Goal: Transaction & Acquisition: Purchase product/service

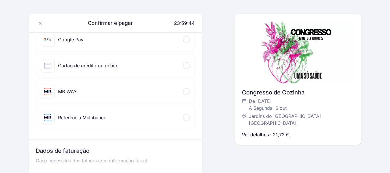
scroll to position [58, 0]
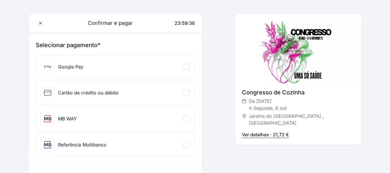
click at [105, 117] on div "MB WAY" at bounding box center [115, 118] width 158 height 23
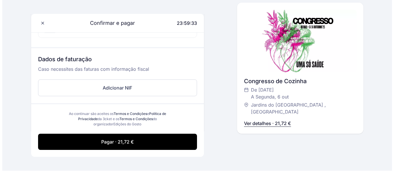
scroll to position [202, 0]
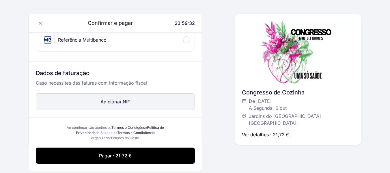
click at [136, 102] on button "Adicionar NIF" at bounding box center [115, 101] width 159 height 17
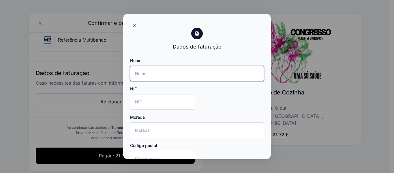
click at [162, 69] on input "Nome" at bounding box center [197, 74] width 134 height 16
type input "[PERSON_NAME]"
type input "estrada nacional 8 casal maduro bloco A 2º esq"
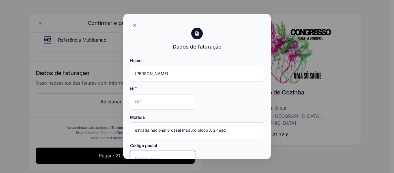
type input "2665-258"
type input "lisboa"
type input "Portugal"
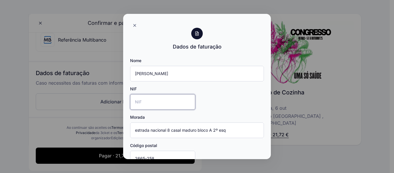
click at [166, 100] on input "NIF" at bounding box center [162, 102] width 65 height 16
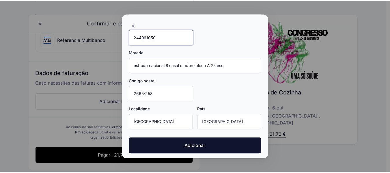
scroll to position [67, 0]
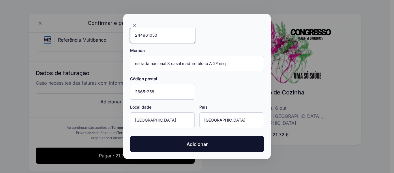
type input "244961050"
click at [204, 154] on div "Nome Marco Ferreira NIF 244961050 Morada estrada nacional 8 casal maduro bloco …" at bounding box center [197, 71] width 148 height 175
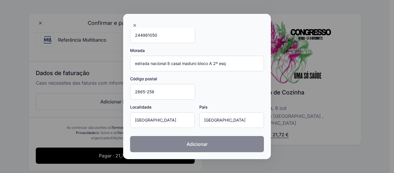
click at [206, 146] on button "Adicionar" at bounding box center [197, 144] width 134 height 16
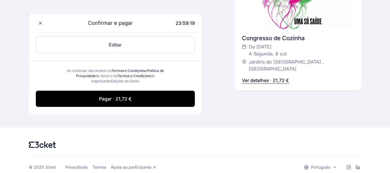
scroll to position [315, 0]
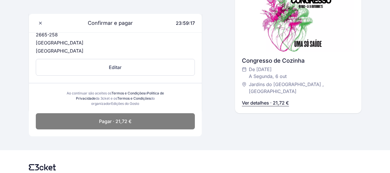
click at [154, 116] on button "Pagar · 21,72 €" at bounding box center [115, 121] width 159 height 16
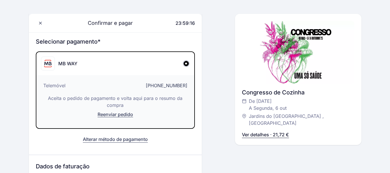
scroll to position [59, 0]
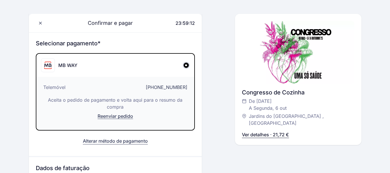
click at [111, 82] on div "Telemóvel +351963978377 Aceita o pedido de pagamento e volta aqui para o resumo…" at bounding box center [115, 103] width 158 height 53
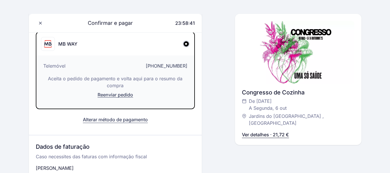
scroll to position [0, 0]
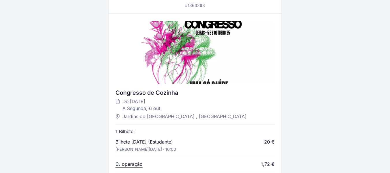
scroll to position [144, 0]
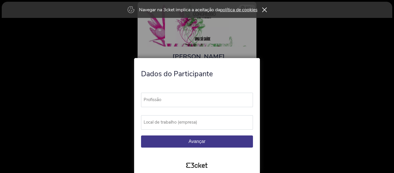
click at [213, 97] on label "Profissão" at bounding box center [199, 100] width 117 height 14
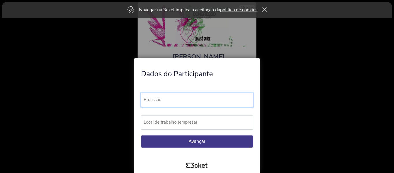
click at [213, 97] on input "Profissão" at bounding box center [197, 100] width 112 height 14
type input "Cozinheiro"
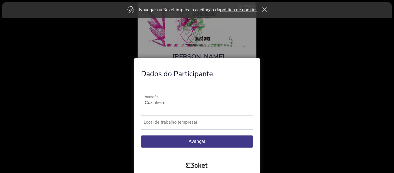
click at [225, 117] on label "Local de trabalho (empresa)" at bounding box center [199, 122] width 117 height 14
click at [225, 117] on input "Local de trabalho (empresa)" at bounding box center [197, 122] width 112 height 14
click at [267, 10] on icon at bounding box center [264, 10] width 5 height 5
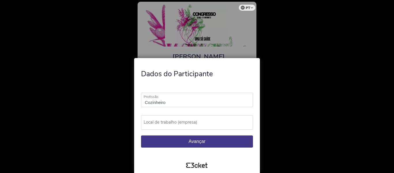
click at [212, 122] on label "Local de trabalho (empresa)" at bounding box center [199, 122] width 117 height 14
click at [212, 122] on input "Local de trabalho (empresa)" at bounding box center [197, 122] width 112 height 14
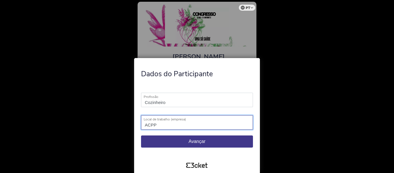
type input "ACPP"
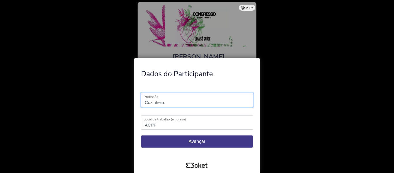
click at [144, 102] on input "Cozinheiro" at bounding box center [197, 100] width 112 height 14
type input "Etudante Cozinheiro"
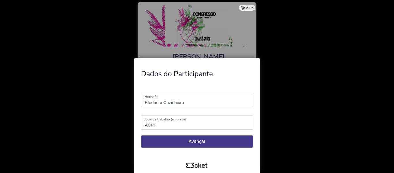
click at [205, 138] on button "Avançar" at bounding box center [197, 141] width 112 height 12
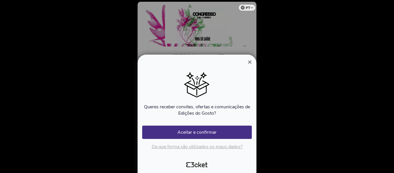
scroll to position [0, 52]
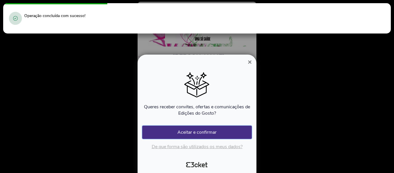
click at [231, 131] on button "Aceitar e confirmar" at bounding box center [197, 132] width 110 height 13
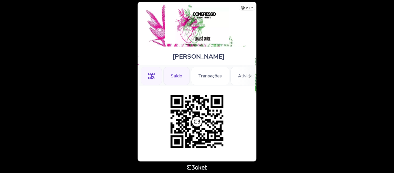
click at [172, 74] on div "Saldo" at bounding box center [176, 76] width 27 height 18
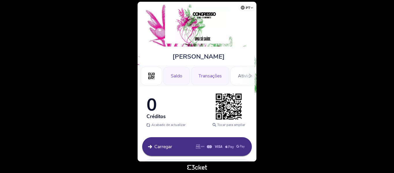
click at [207, 79] on div "Transações" at bounding box center [210, 76] width 38 height 18
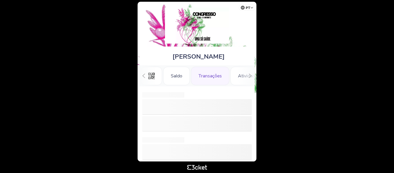
scroll to position [0, 13]
